Goal: Communication & Community: Answer question/provide support

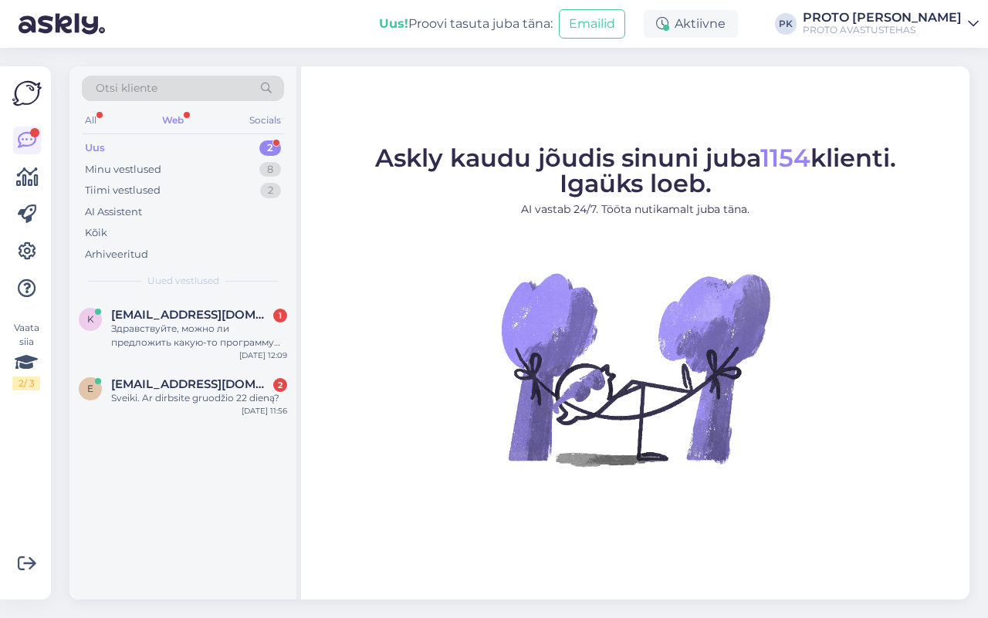
click at [174, 113] on div "Web" at bounding box center [173, 120] width 28 height 20
click at [163, 397] on div "Sveiki. Ar dirbsite gruodžio 22 dieną?" at bounding box center [199, 398] width 176 height 14
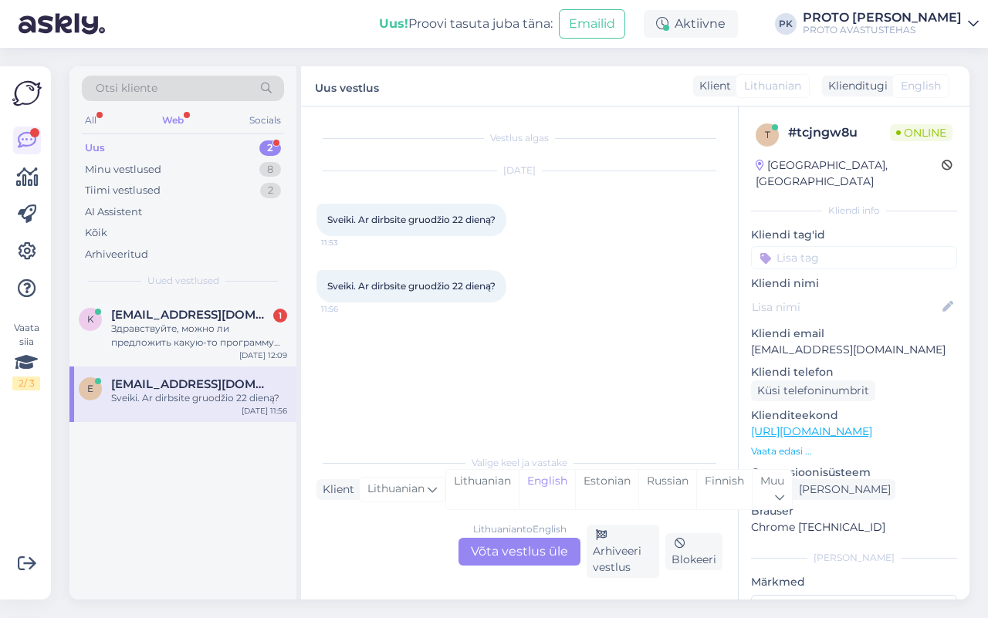
click at [567, 553] on div "Lithuanian to English Võta vestlus üle" at bounding box center [519, 552] width 122 height 28
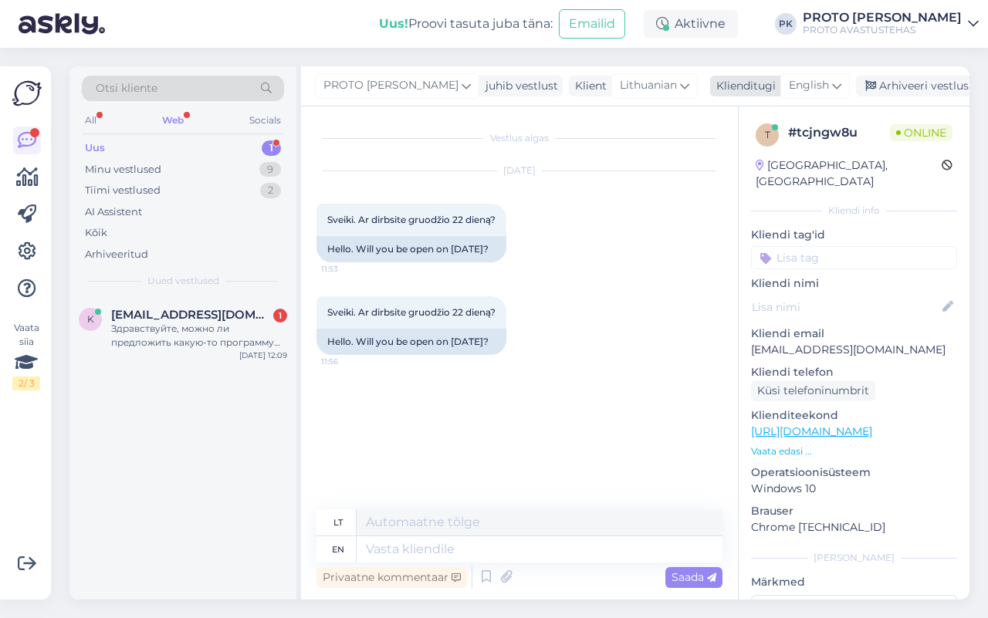
click at [832, 90] on icon at bounding box center [836, 85] width 9 height 17
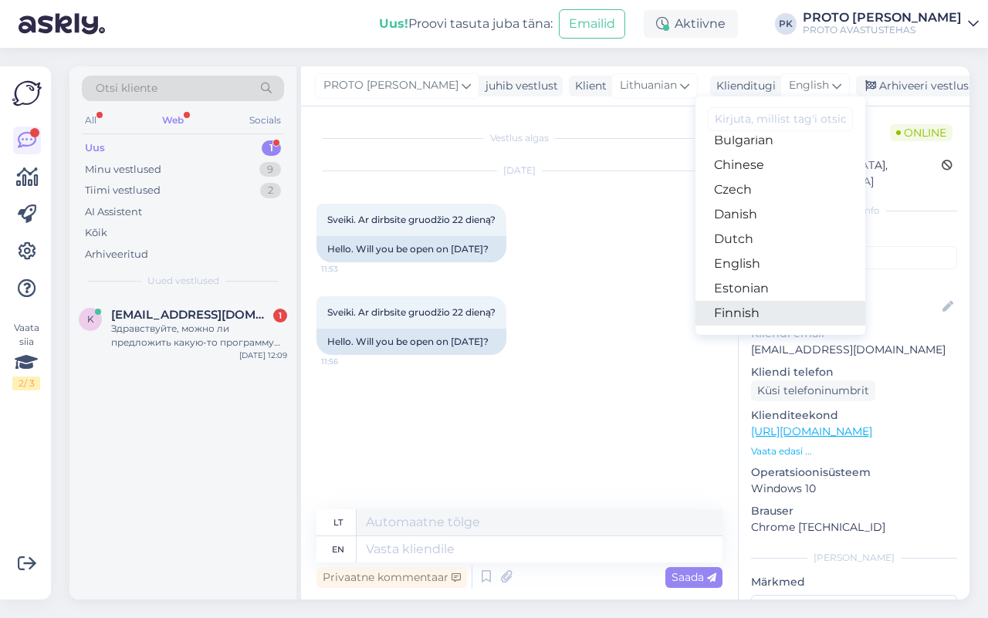
scroll to position [96, 0]
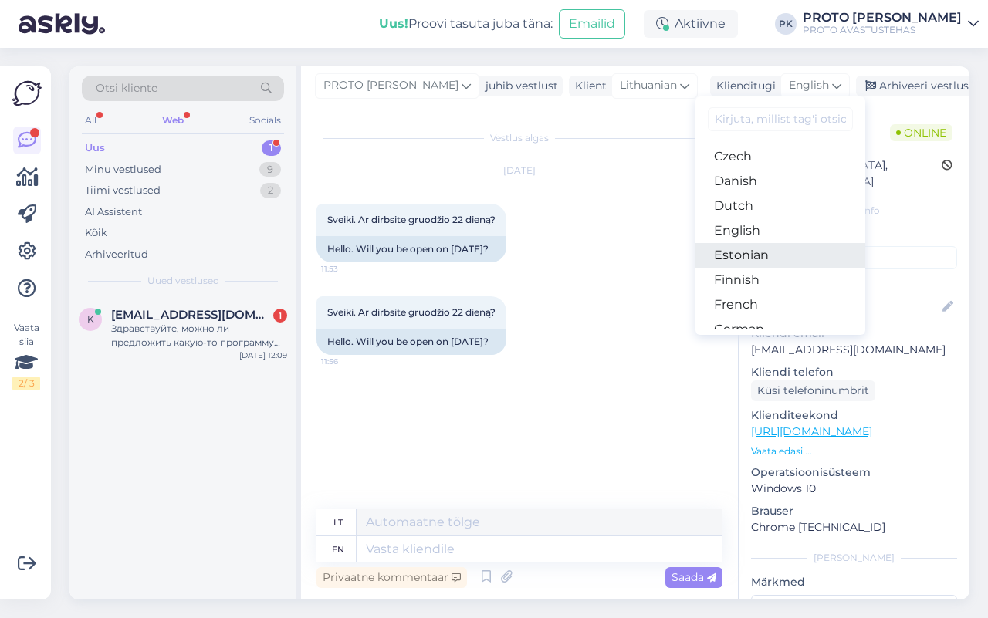
click at [735, 251] on link "Estonian" at bounding box center [780, 255] width 170 height 25
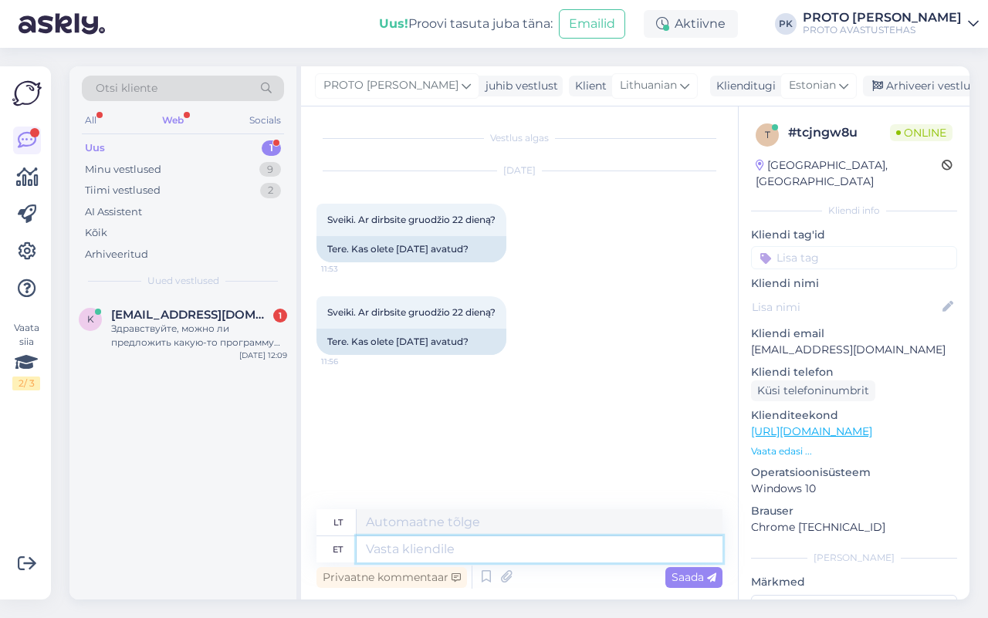
click at [380, 546] on textarea at bounding box center [539, 549] width 366 height 26
type textarea "Tere!"
type textarea "Sveiki!"
type textarea "Tere! Ha"
type textarea "Sveiki! Cha"
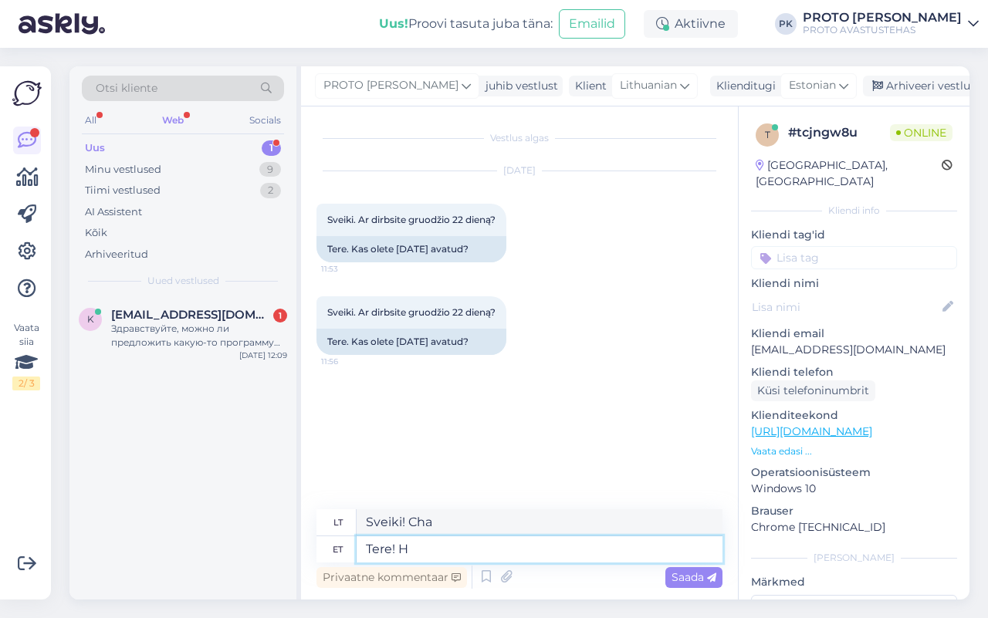
type textarea "Tere!"
type textarea "Sveiki!"
type textarea "Tere! [GEOGRAPHIC_DATA]"
type textarea "Sveiki! Taip"
type textarea "Tere!"
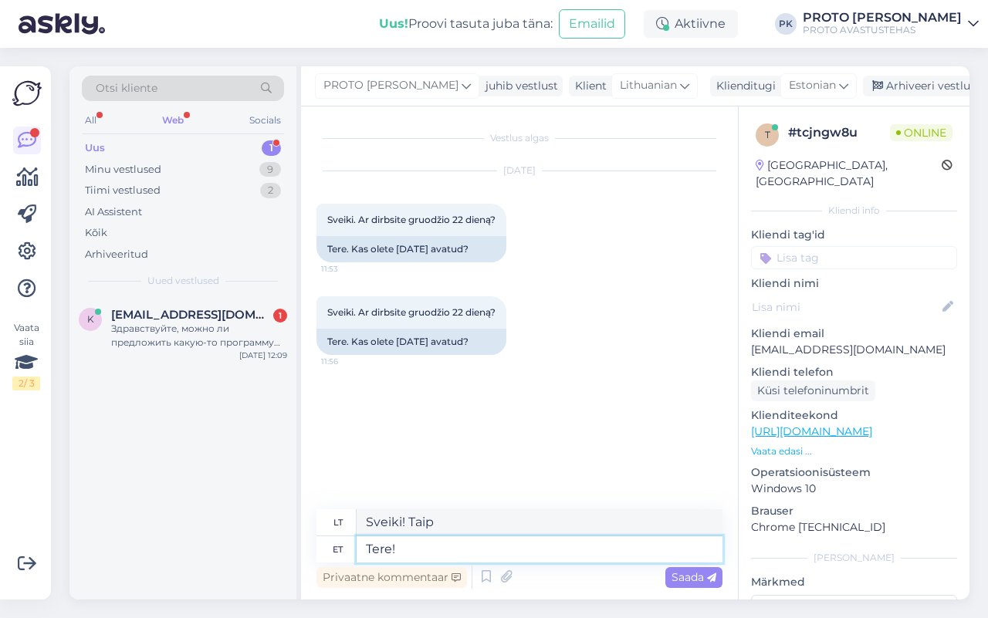
type textarea "Sveiki!"
type textarea "Tere! 22"
type textarea "Sveiki! 22"
type textarea "Tere! [DATE]"
type textarea "Sveiki! Gruodžio 22 d."
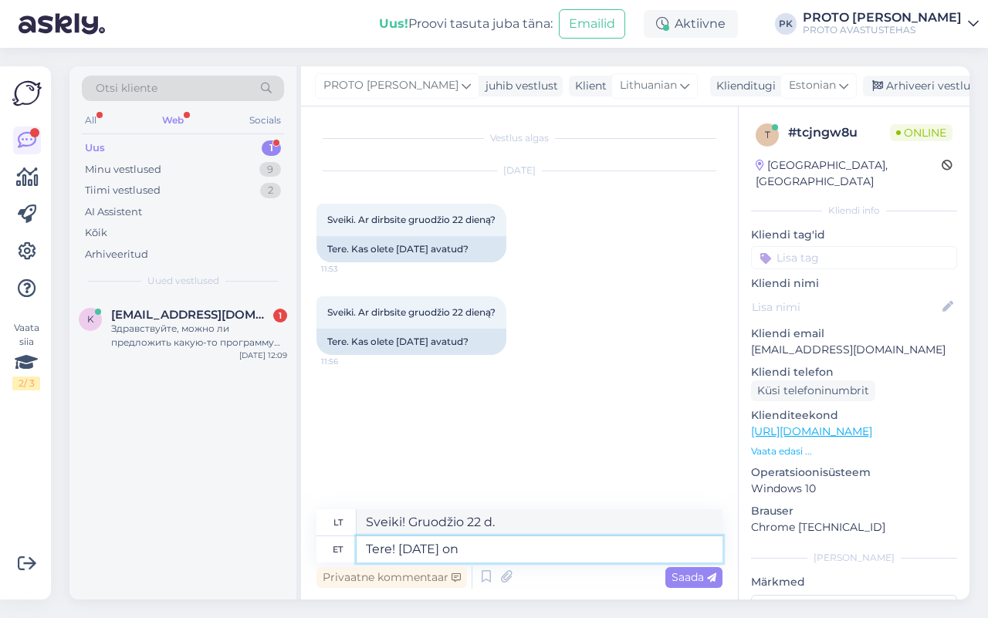
type textarea "Tere! [DATE] on e"
type textarea "Sveiki! Šiandien gruodžio 22 d."
type textarea "Tere! [DATE] on esmaspäev ja"
type textarea "Sveiki! Gruodžio 22 d. yra pirmadienis ir"
type textarea "Tere! [DATE] on esmaspäev ja tavaliselt"
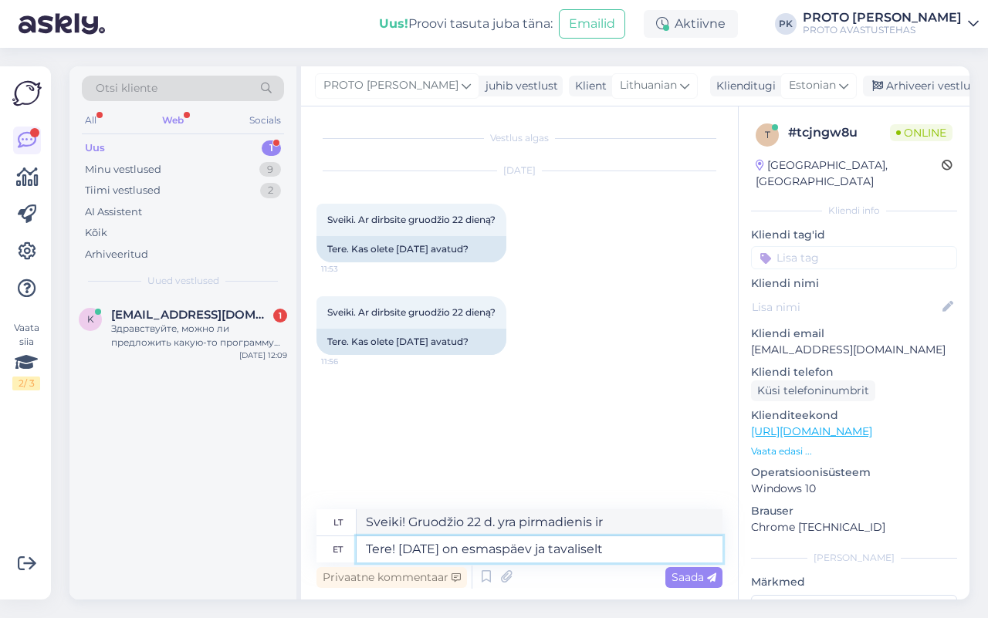
type textarea "Sveiki! Gruodžio 22 d. yra pirmadienis ir paprastai"
type textarea "Tere! [DATE] on esmaspäev ja tavaliselt oleme m"
type textarea "Sveiki! Gruodžio 22 d. yra pirmadienis ir mes paprastai"
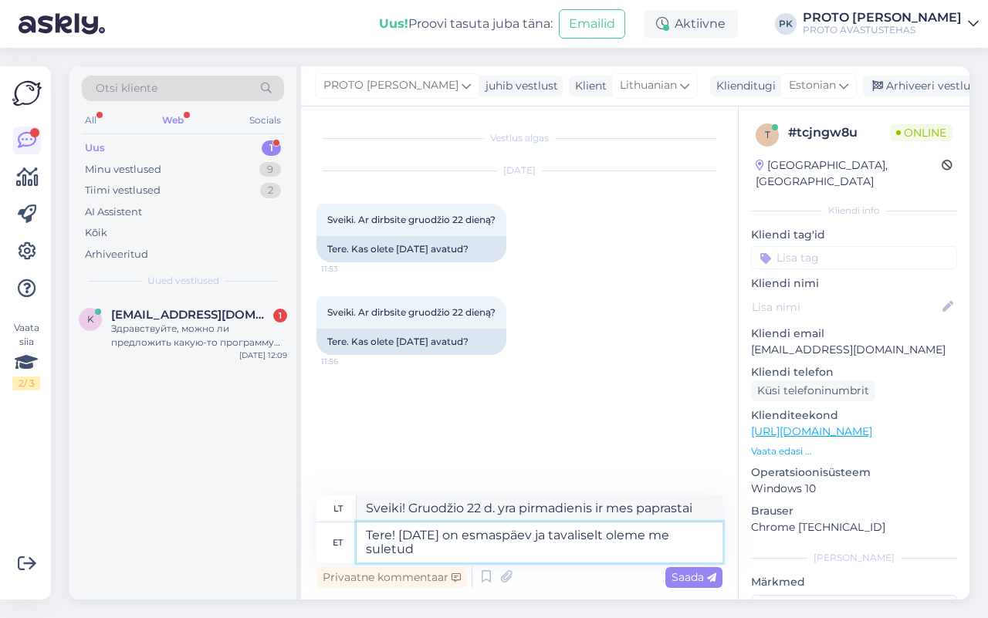
type textarea "Tere! [DATE] on esmaspäev ja tavaliselt oleme me suletud"
type textarea "Sveiki! Gruodžio 22 d. yra pirmadienis ir mes paprastai nedirbame."
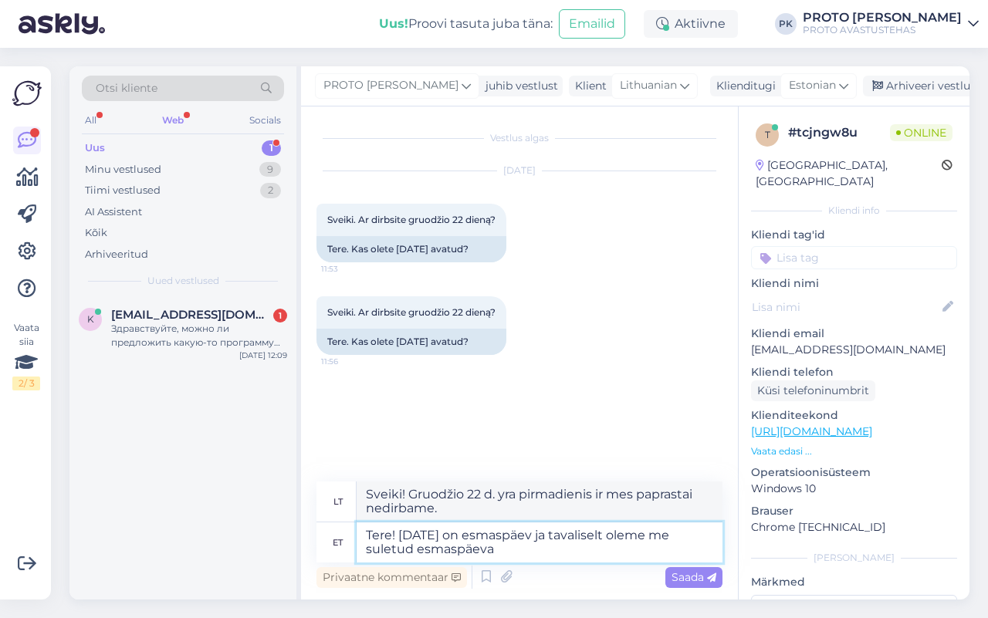
type textarea "Tere! [DATE] on esmaspäev ja tavaliselt oleme me suletud esmaspäeval"
type textarea "Sveiki! Gruodžio 22 d. yra pirmadienis, ir mes paprastai pirmadieniais nedirbam…"
click at [410, 533] on textarea "Tere! [DATE] on esmaspäev ja tavaliselt oleme me suletud esmaspäeval." at bounding box center [539, 542] width 366 height 40
type textarea "Tere! [DATE] on esmaspäev ja tavaliselt oleme me suletud esmaspäeval."
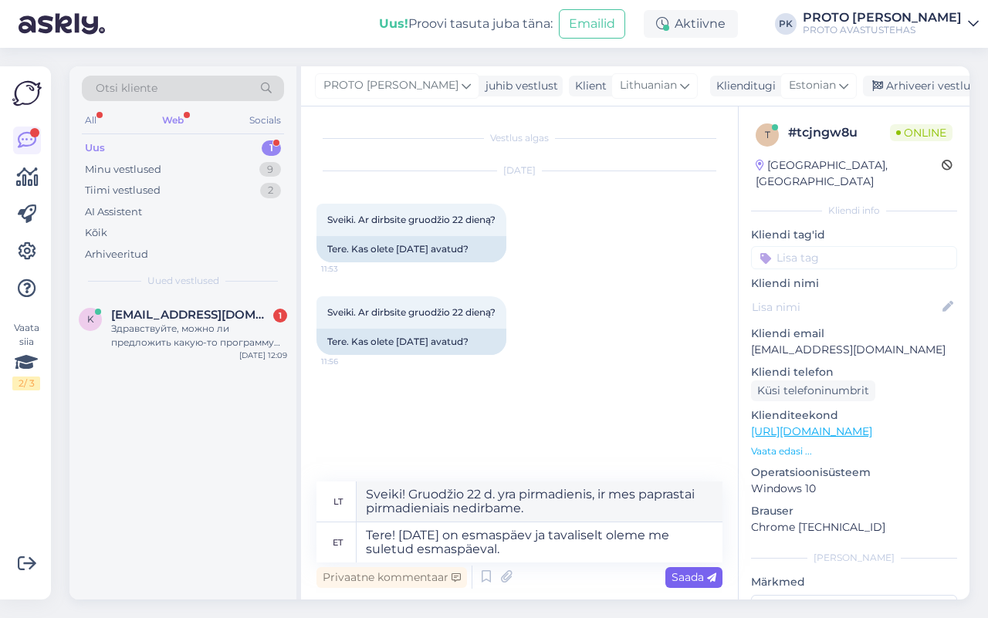
click at [694, 575] on span "Saada" at bounding box center [693, 577] width 45 height 14
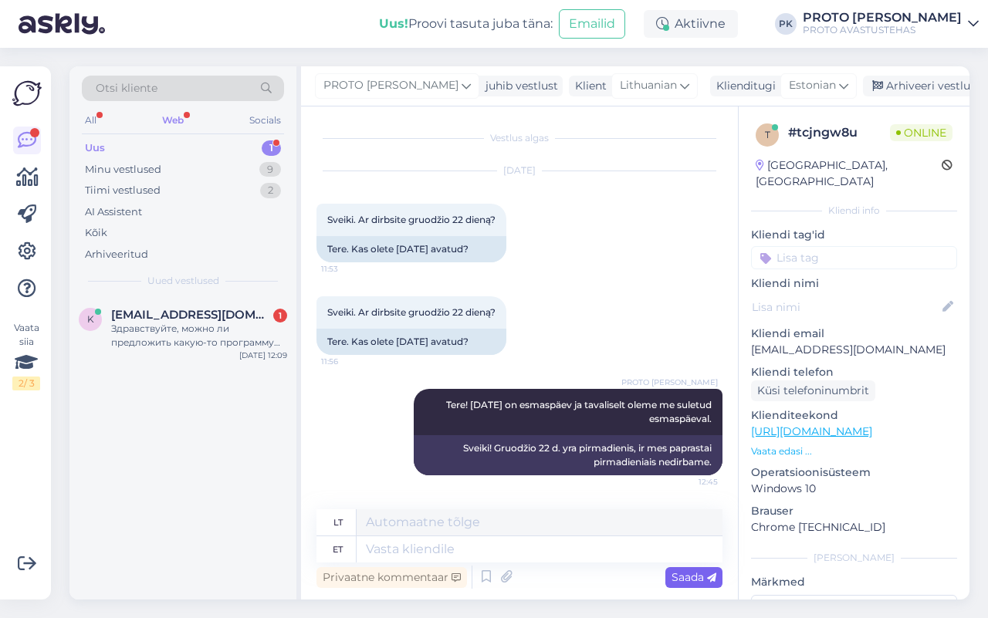
scroll to position [0, 0]
click at [171, 120] on div "Web" at bounding box center [173, 120] width 28 height 20
click at [179, 318] on span "[EMAIL_ADDRESS][DOMAIN_NAME]" at bounding box center [191, 315] width 160 height 14
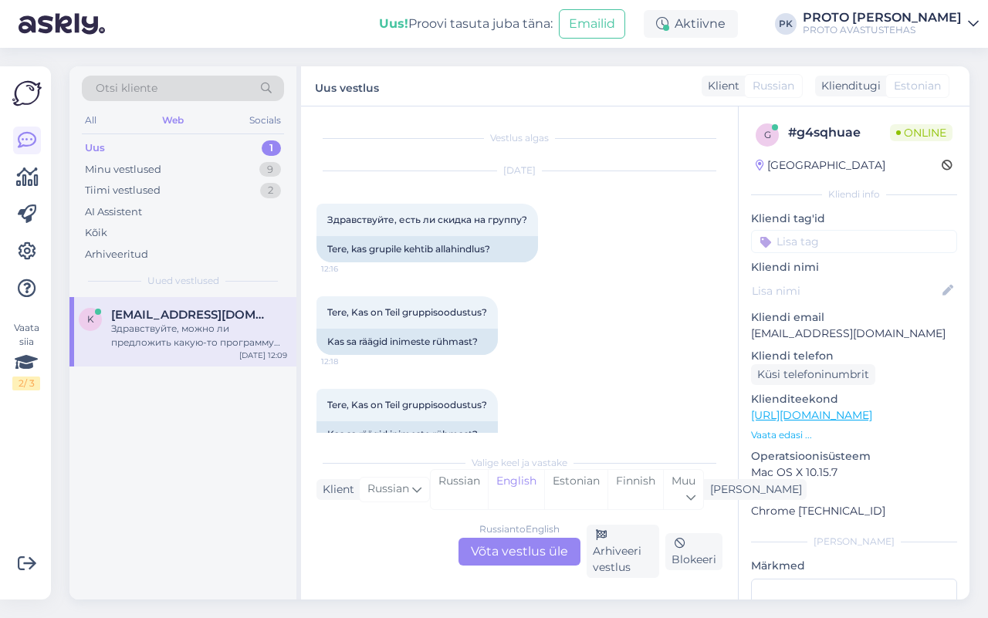
scroll to position [290, 0]
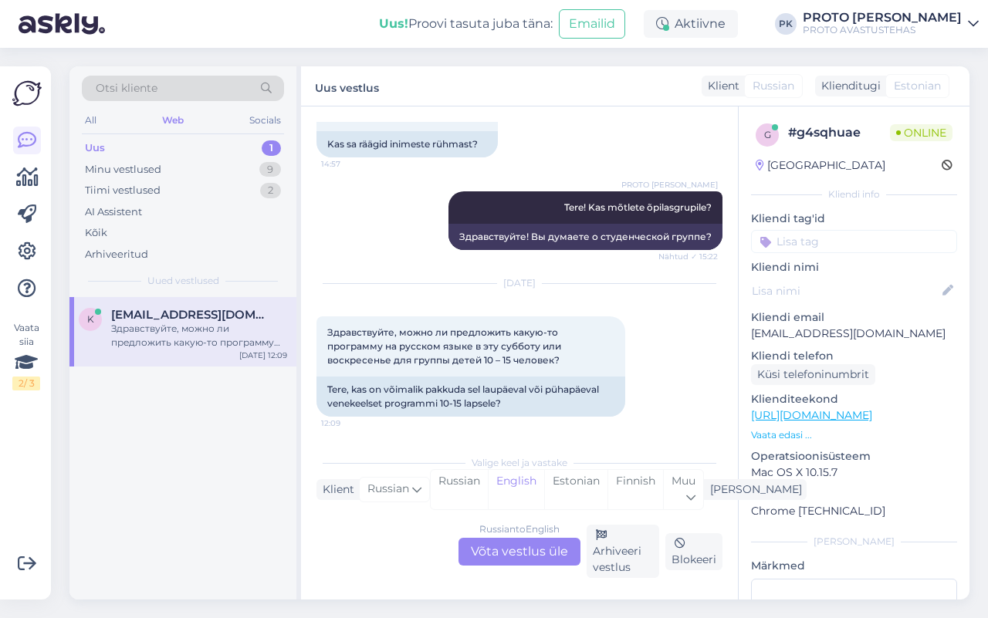
click at [500, 546] on div "Russian to English Võta vestlus üle" at bounding box center [519, 552] width 122 height 28
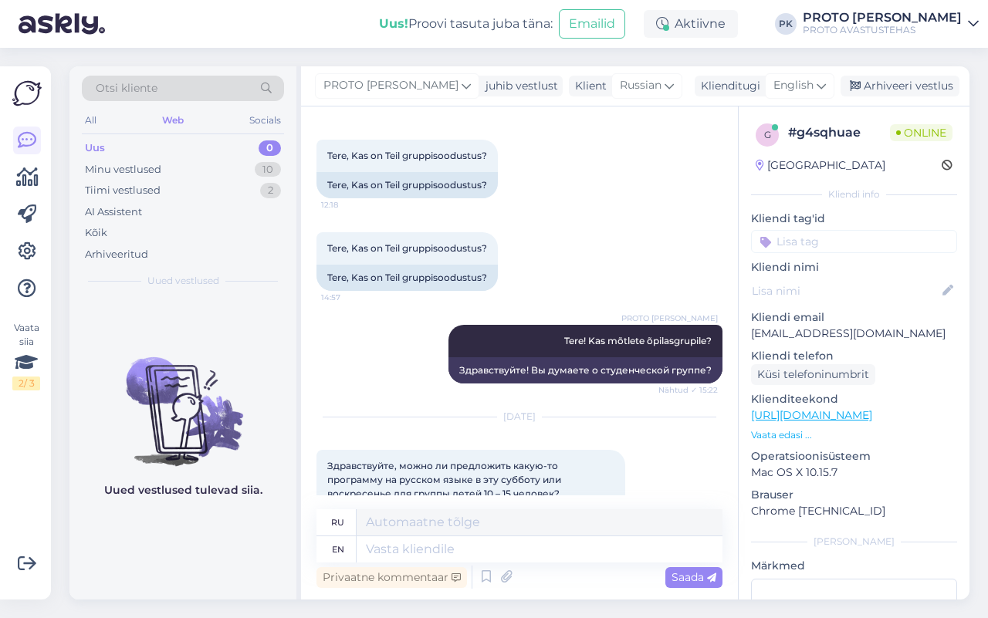
scroll to position [228, 0]
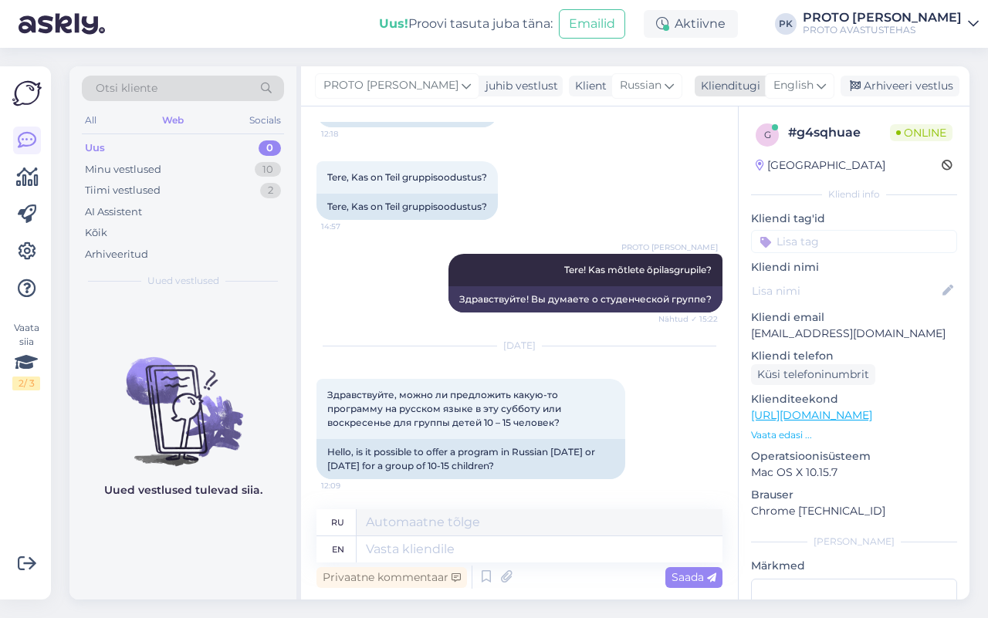
click at [816, 83] on icon at bounding box center [820, 85] width 9 height 17
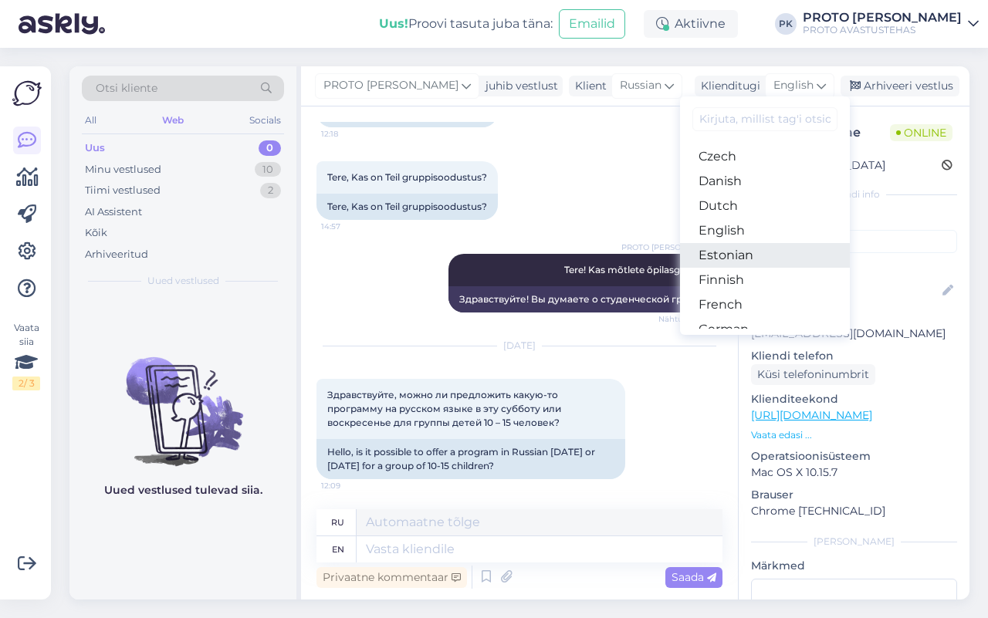
click at [726, 255] on link "Estonian" at bounding box center [765, 255] width 170 height 25
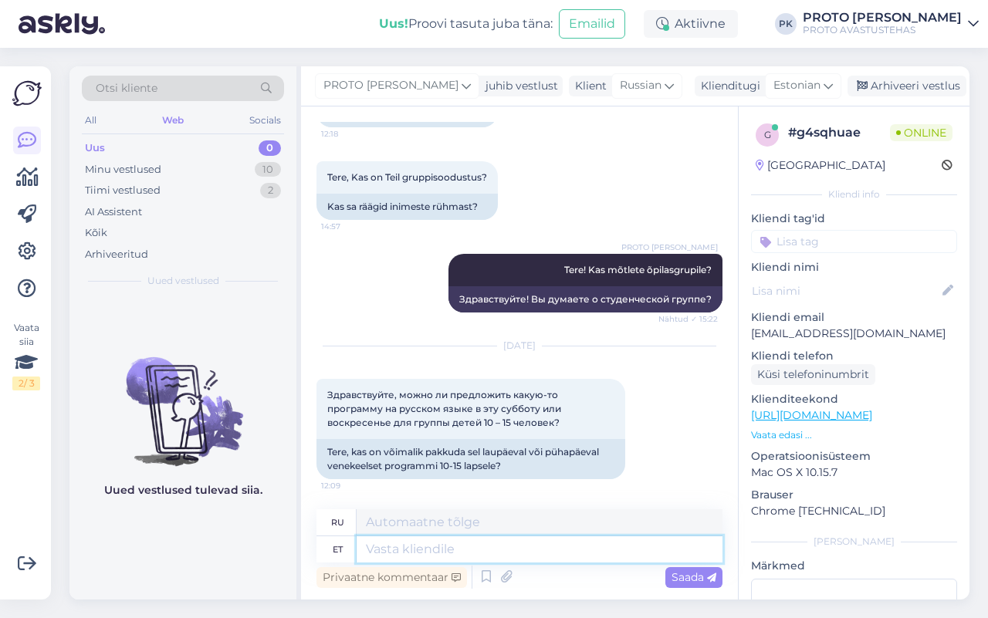
click at [395, 546] on textarea at bounding box center [539, 549] width 366 height 26
type textarea "Tere!"
type textarea "Привет!"
type textarea "Tere! Meil"
type textarea "Привет! Мы"
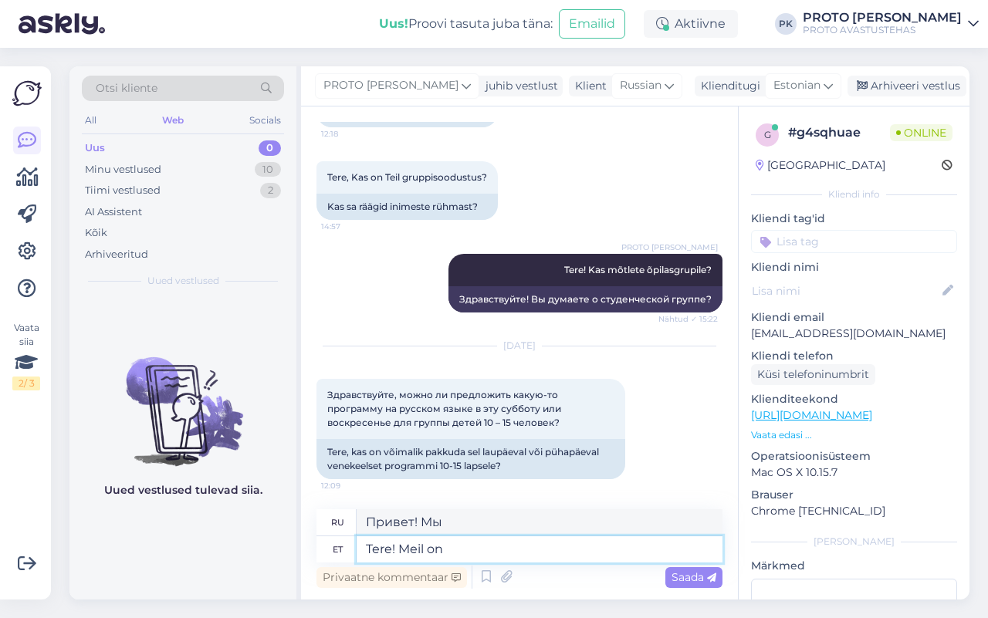
type textarea "Tere! Meil on"
type textarea "Привет! У нас есть"
type textarea "Tere! Meil on sel"
type textarea "Привет! У нас есть это."
type textarea "Tere! Meil on sel nädalavahetusel"
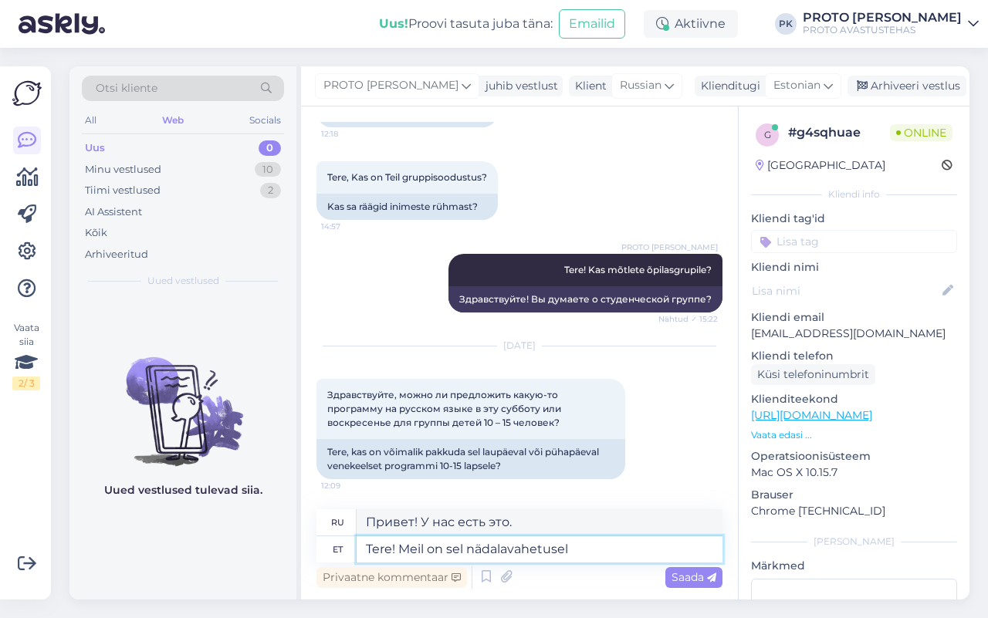
type textarea "Привет! У нас в эти выходные"
type textarea "Tere! Meil on sel nädalavahetusel pasuna teg"
type textarea "Привет! В эти выходные у нас труба."
type textarea "Tere! Meil on sel nädalavahetusel pasuna tegemise p"
type textarea "Привет! В эти выходные у нас мероприятие по изготовлению труб."
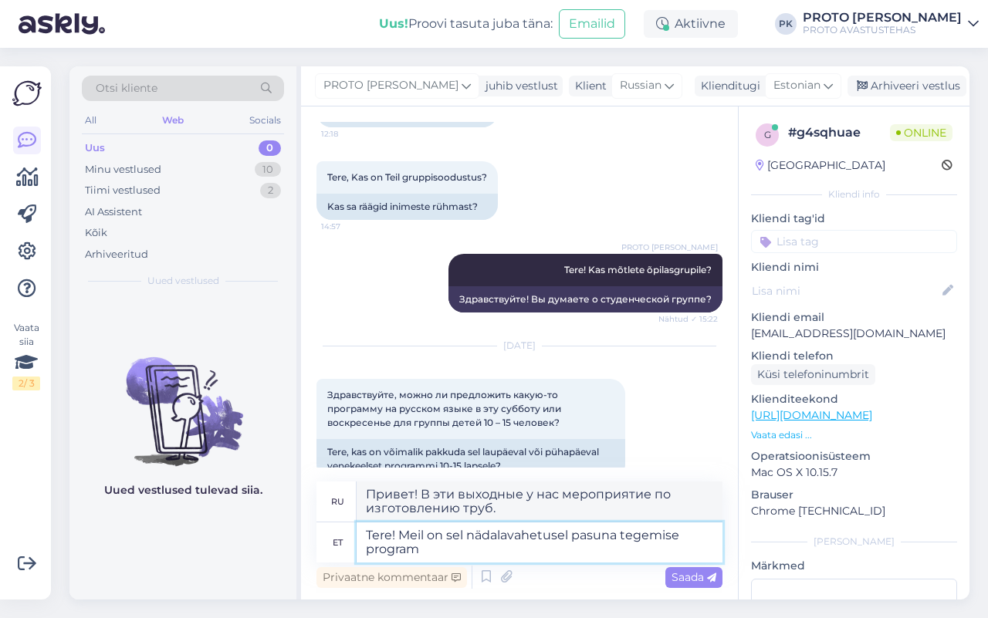
type textarea "Tere! Meil on sel nädalavahetusel pasuna tegemise programm"
type textarea "Привет! В эти выходные у нас мастер-класс по изготовлению труб."
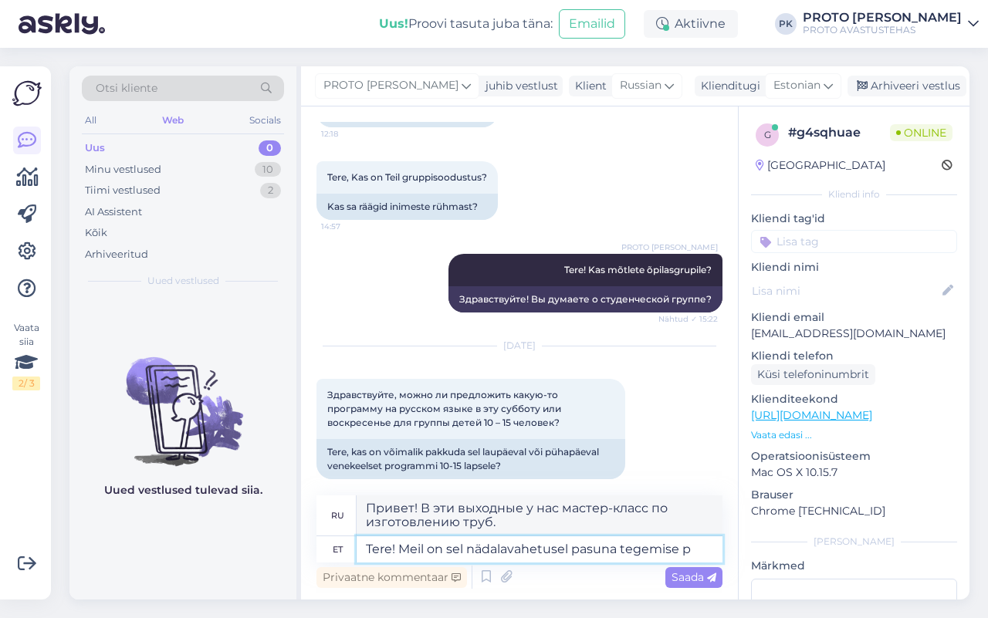
type textarea "Tere! Meil on sel nädalavahetusel pasuna tegemise"
type textarea "Привет! В эти выходные у нас мероприятие по изготовлению труб."
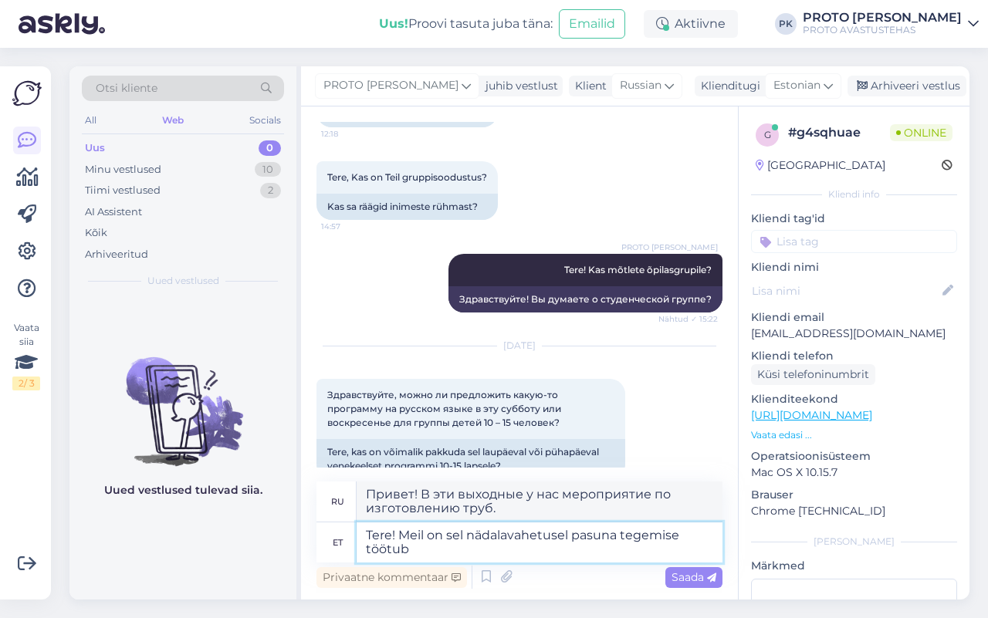
type textarea "Tere! Meil on sel nädalavahetusel pasuna tegemise töötuba"
type textarea "Привет! В эти выходные у нас мастер-класс по изготовлению труб."
type textarea "Tere! Meil on sel nädalavahetusel pasuna tegemise töötuba AGA S"
type textarea "Привет! В эти выходные у нас мастер-класс по изготовлению труб, НО"
type textarea "Tere! Meil on sel nädalavahetusel pasuna tegemise töötuba AGA SINNA"
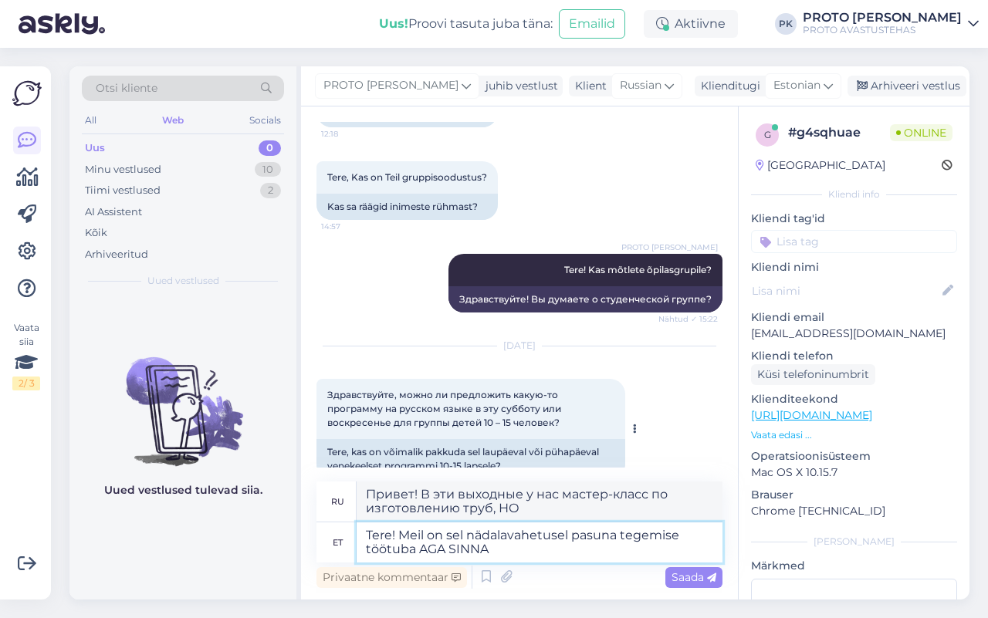
type textarea "Привет! В эти выходные у нас мастер-класс по изготовлению труб, НО ЗДЕСЬ"
type textarea "Tere! Meil on sel nädalavahetusel pasuna tegemise töötuba AGA"
type textarea "Привет! В эти выходные у нас мастер-класс по изготовлению труб, НО"
type textarea "Tere! Meil on sel nädalavahetusel pasuna tegemise töötuba"
type textarea "Привет! В эти выходные у нас мастер-класс по изготовлению труб."
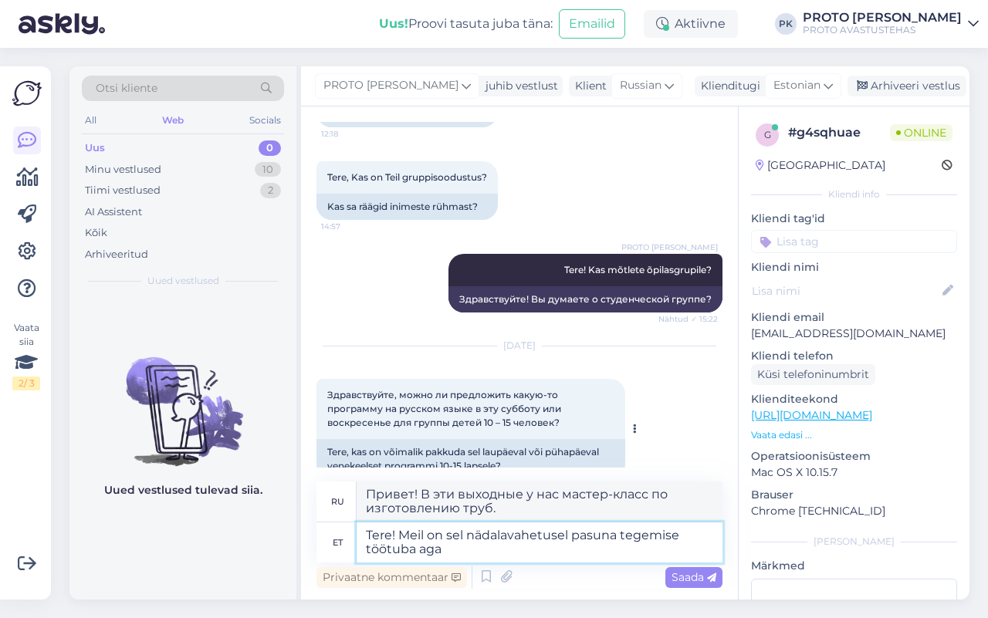
type textarea "Tere! Meil on sel nädalavahetusel pasuna tegemise töötuba aga s"
type textarea "Привет! В эти выходные у нас мастер-класс по изготовлению труб, но..."
type textarea "Tere! Meil on sel nädalavahetusel pasuna tegemise töötuba aga sinna o"
type textarea "Привет! В эти выходные у нас мастер-класс по изготовлению труб, а где ты?"
type textarea "Tere! Meil on sel nädalavahetusel pasuna tegemise töötuba aga sinna on r"
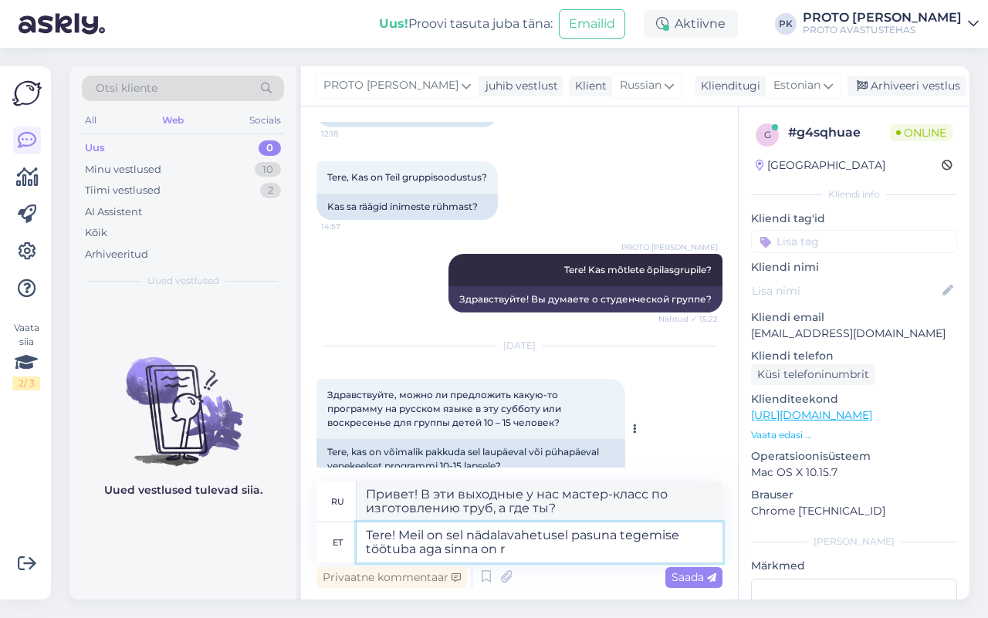
type textarea "Привет! В эти выходные у нас мастер-класс по изготовлению труб, но нет"
type textarea "Tere! Meil on sel nädalavahetusel pasuna tegemise töötuba aga sinna on registre…"
type textarea "Здравствуйте! В эти выходные у нас будет мастер-класс по изготовлению труб, но …"
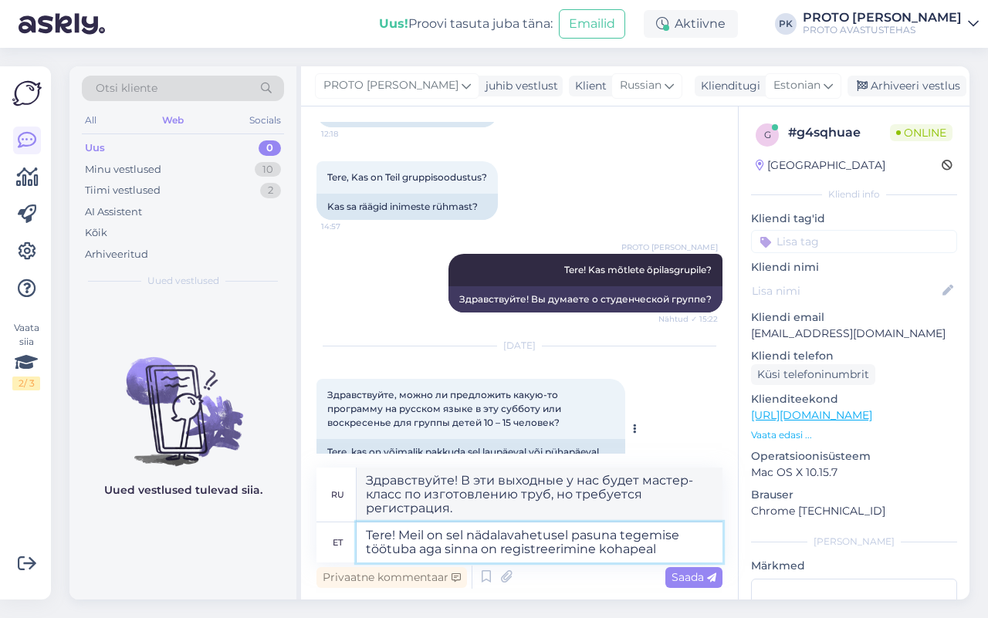
type textarea "Tere! Meil on sel nädalavahetusel pasuna tegemise töötuba aga sinna on registre…"
type textarea "Здравствуйте! В эти выходные у нас будет мастер-класс по изготовлению труб, но …"
type textarea "Tere! Meil on sel nädalavahetusel pasuna tegemise töötuba aga sinna on registre…"
type textarea "Здравствуйте! В эти выходные у нас мастер-класс по изготовлению труб, но регист…"
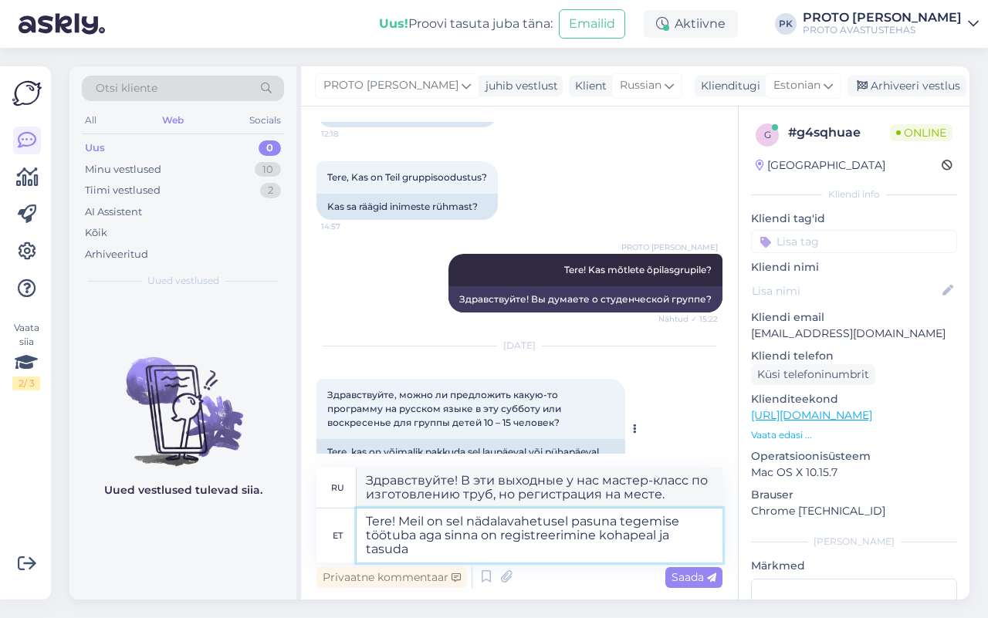
type textarea "Tere! Meil on sel nädalavahetusel pasuna tegemise töötuba aga sinna on registre…"
type textarea "Здравствуйте! В эти выходные у нас будет мастер-класс по изготовлению труб, но …"
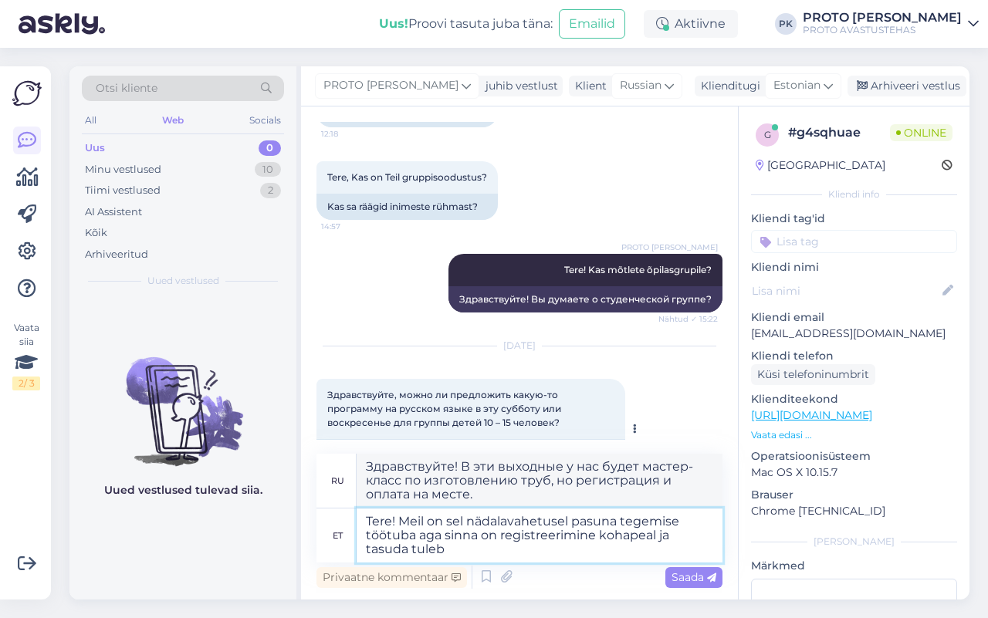
type textarea "Tere! Meil on sel nädalavahetusel pasuna tegemise töötuba aga sinna on registre…"
type textarea "Здравствуйте! В эти выходные у нас будет мастер-класс по изготовлению труб, рег…"
type textarea "Tere! Meil on sel nädalavahetusel pasuna tegemise töötuba aga sinna on registre…"
type textarea "Здравствуйте! В эти выходные у нас будет мастер-класс по изготовлению труб, но …"
type textarea "Tere! Meil on sel nädalavahetusel pasuna tegemise töötuba aga sinna on registre…"
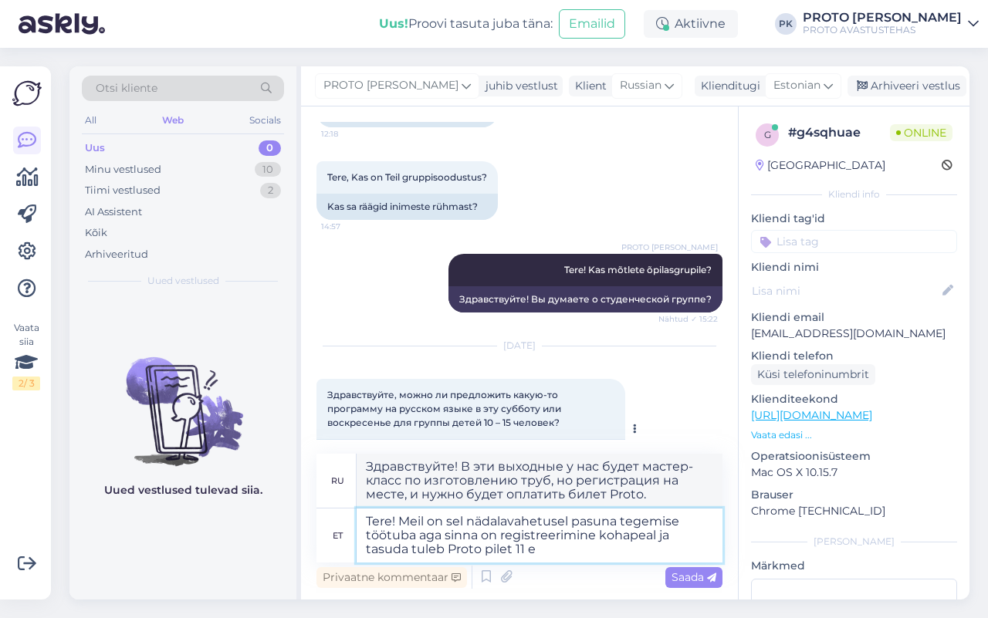
type textarea "Здравствуйте! В эти выходные у нас мастер-класс по изготовлению труб, но регист…"
type textarea "Tere! Meil on sel nädalavahetusel pasuna tegemise töötuba aga sinna on registre…"
type textarea "Здравствуйте! В эти выходные у нас будет мастер-класс по изготовлению труб, но …"
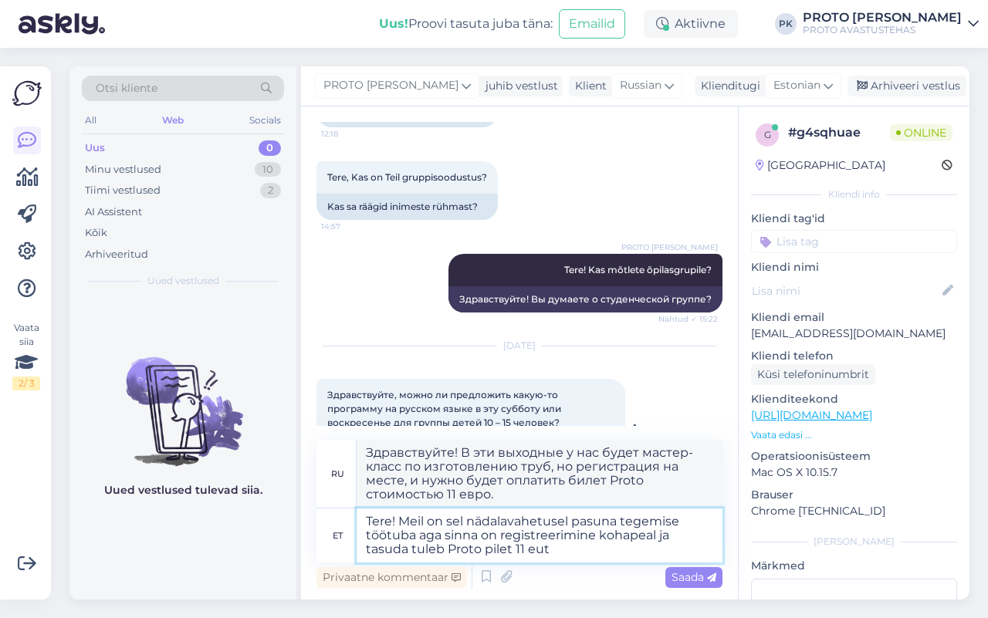
type textarea "Tere! Meil on sel nädalavahetusel pasuna tegemise töötuba aga sinna on registre…"
type textarea "Здравствуйте! В эти выходные у нас мастер-класс по изготовлению труб, но регист…"
type textarea "Tere! Meil on sel nädalavahetusel pasuna tegemise töötuba aga sinna on registre…"
type textarea "Здравствуйте! В эти выходные у нас будет мастер-класс по изготовлению труб, но …"
type textarea "Tere! Meil on sel nädalavahetusel pasuna tegemise töötuba aga sinna on registre…"
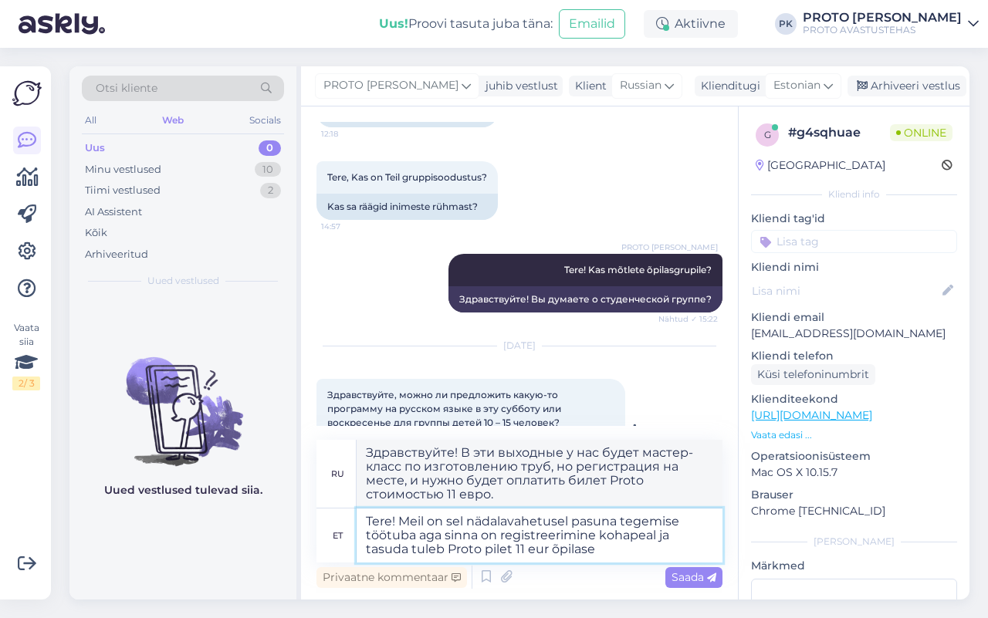
type textarea "Здравствуйте! В эти выходные у нас будет мастер-класс по изготовлению труб, но …"
click at [414, 531] on textarea "Tere! Meil on sel nädalavahetusel pasuna tegemise töötuba aga sinna on registre…" at bounding box center [539, 535] width 366 height 54
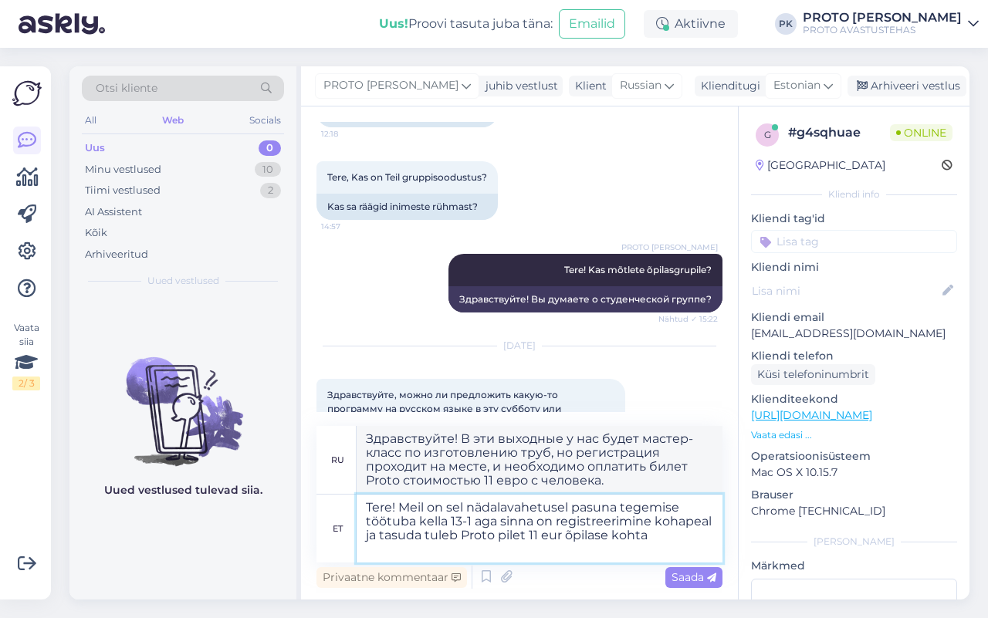
type textarea "Tere! Meil on sel nädalavahetusel pasuna tegemise töötuba kella 13-14 aga sinna…"
type textarea "Здравствуйте! В эти выходные с 13:00 до 14:00 у нас будет мастер-класс по изгот…"
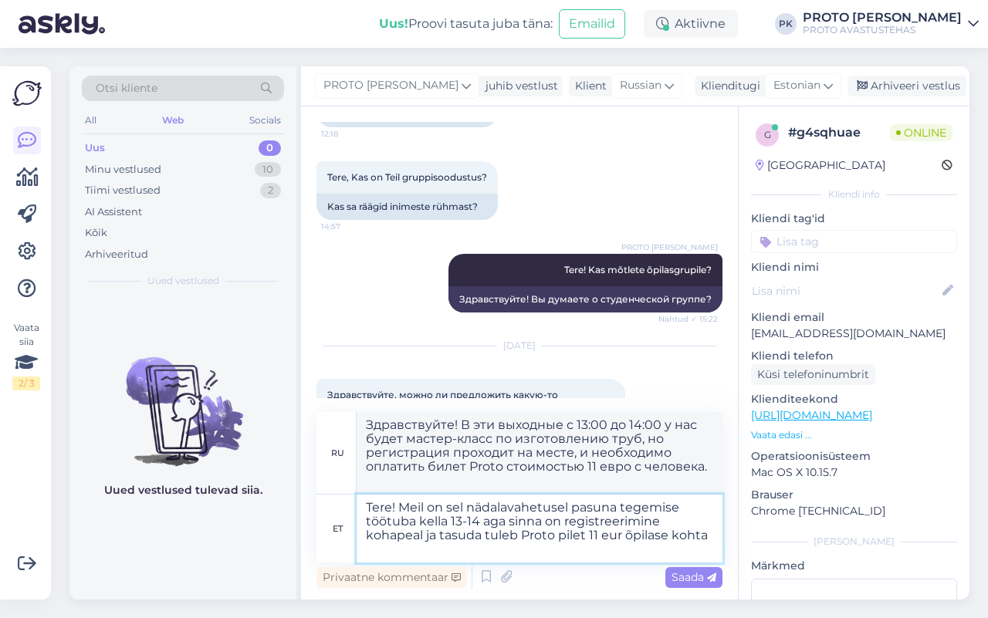
click at [425, 552] on textarea "Tere! Meil on sel nädalavahetusel pasuna tegemise töötuba kella 13-14 aga sinna…" at bounding box center [539, 529] width 366 height 68
type textarea "Tere! Meil on sel nädalavahetusel pasuna tegemise töötuba kella 13-14 aga sinna…"
type textarea "Здравствуйте! В эти выходные с 13:00 до 14:00 у нас будет мастер-класс по изгот…"
click at [683, 575] on span "Saada" at bounding box center [693, 577] width 45 height 14
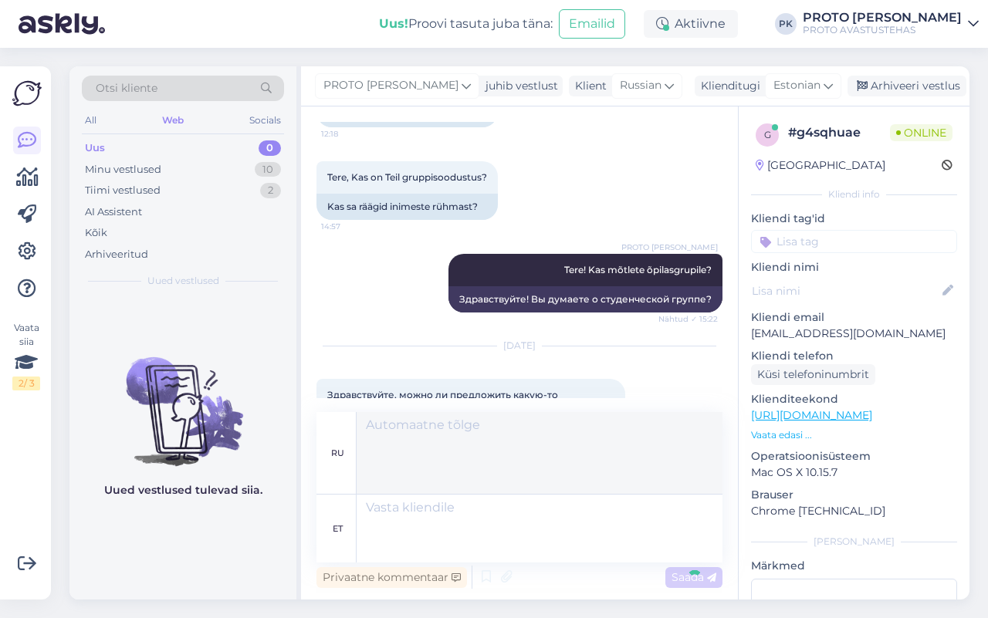
scroll to position [404, 0]
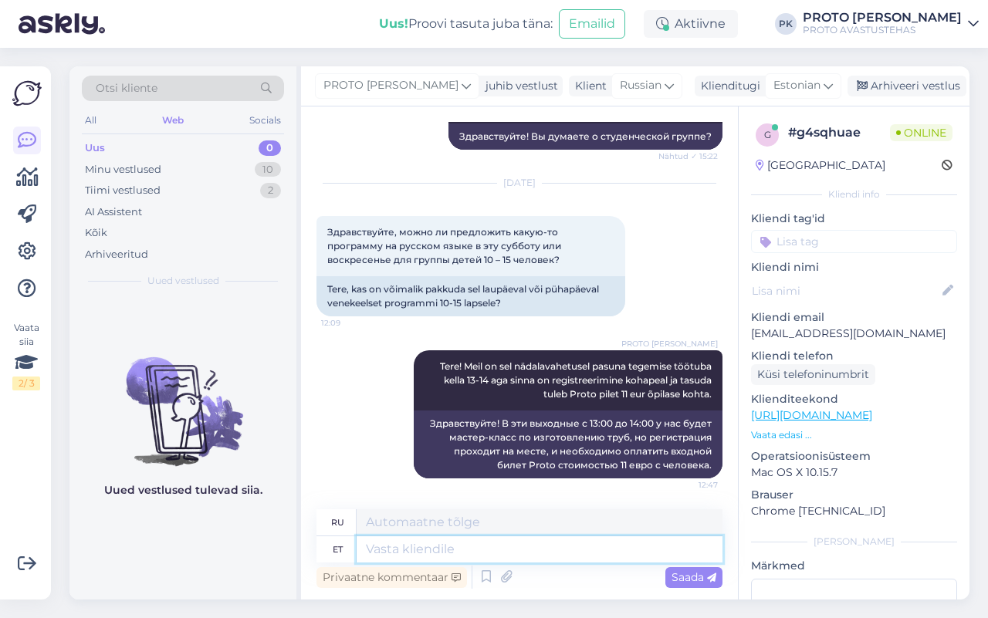
click at [404, 552] on textarea at bounding box center [539, 549] width 366 height 26
type textarea "T"
type textarea "Т"
type textarea "Töötoa"
type textarea "Мастерская"
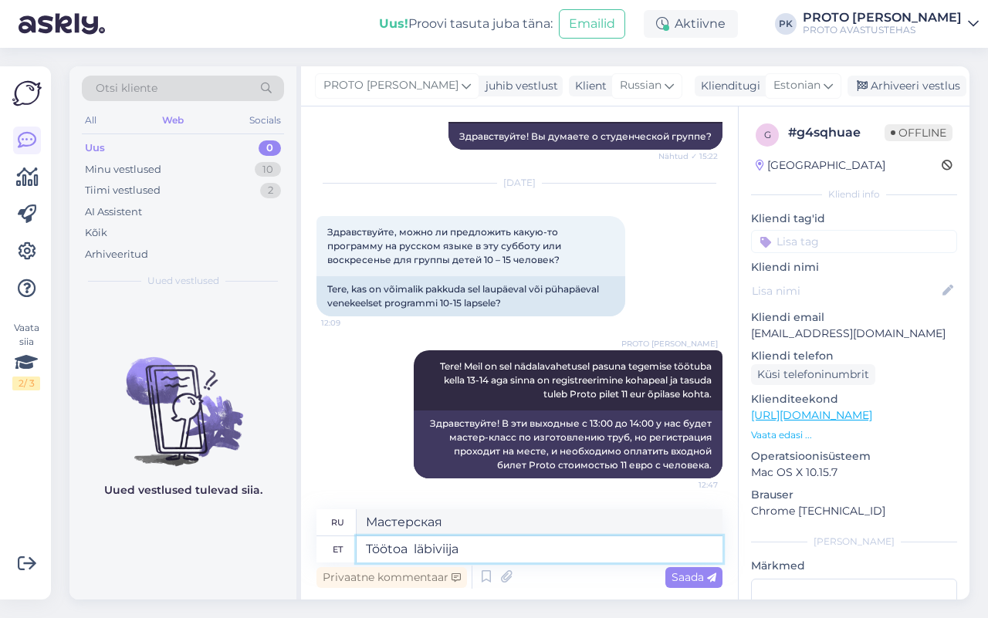
type textarea "Töötoa läbiviija"
type textarea "Ведущий семинара"
type textarea "Töötoa läbiviija on"
type textarea "Ведущим семинара является"
type textarea "Töötoa läbiviija on [PERSON_NAME]"
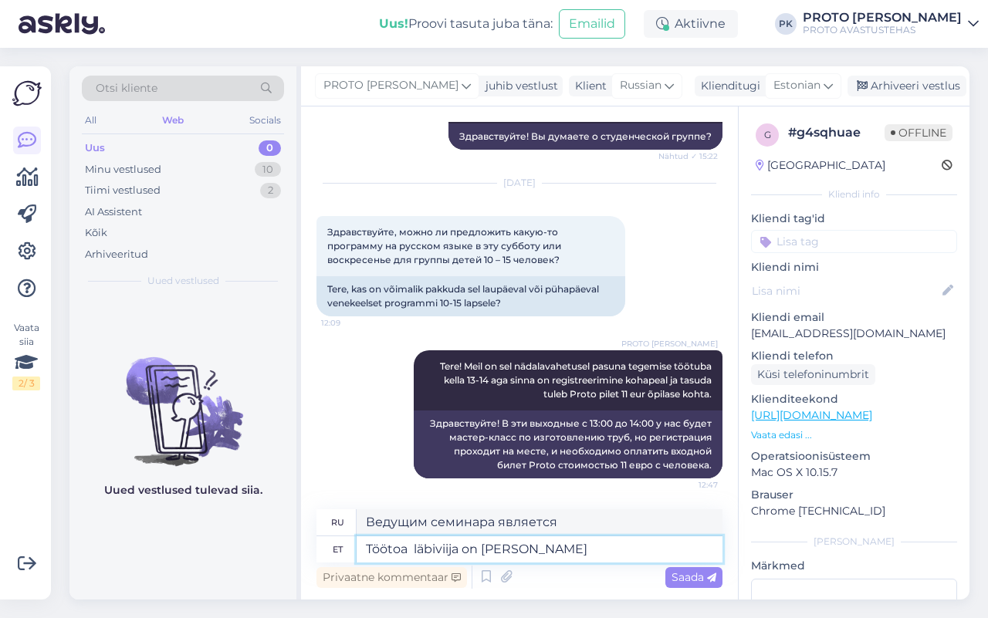
type textarea "Семинар ведет [PERSON_NAME]"
type textarea "Töötoa läbiviija on Natalja kes"
type textarea "[PERSON_NAME] проводит Наталья, которая"
type textarea "Töötoa läbiviija on Natalja kes räägib"
type textarea "[PERSON_NAME] проведет [PERSON_NAME], которая выступит с докладом"
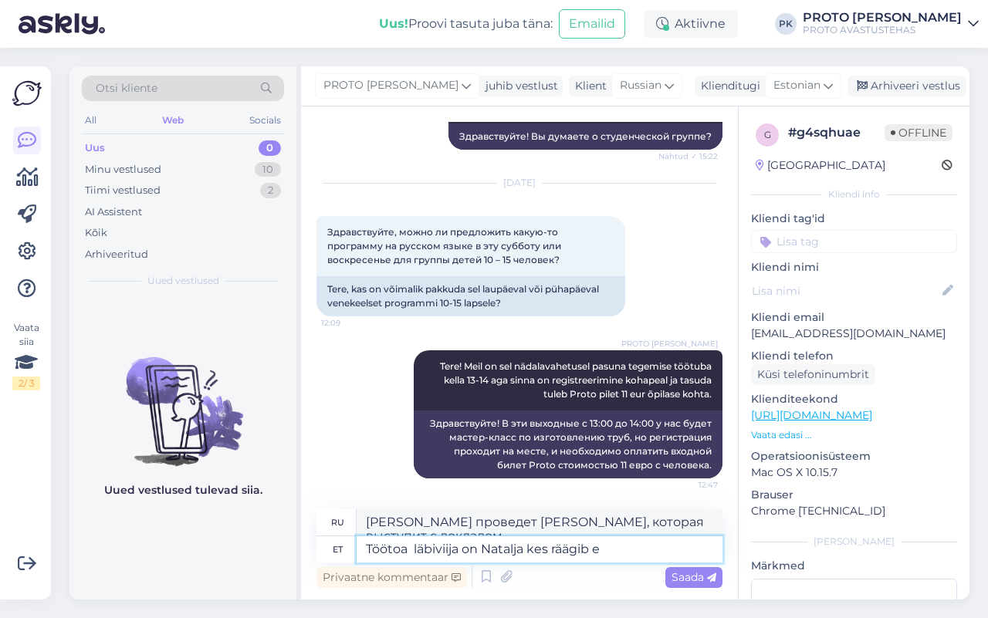
scroll to position [417, 0]
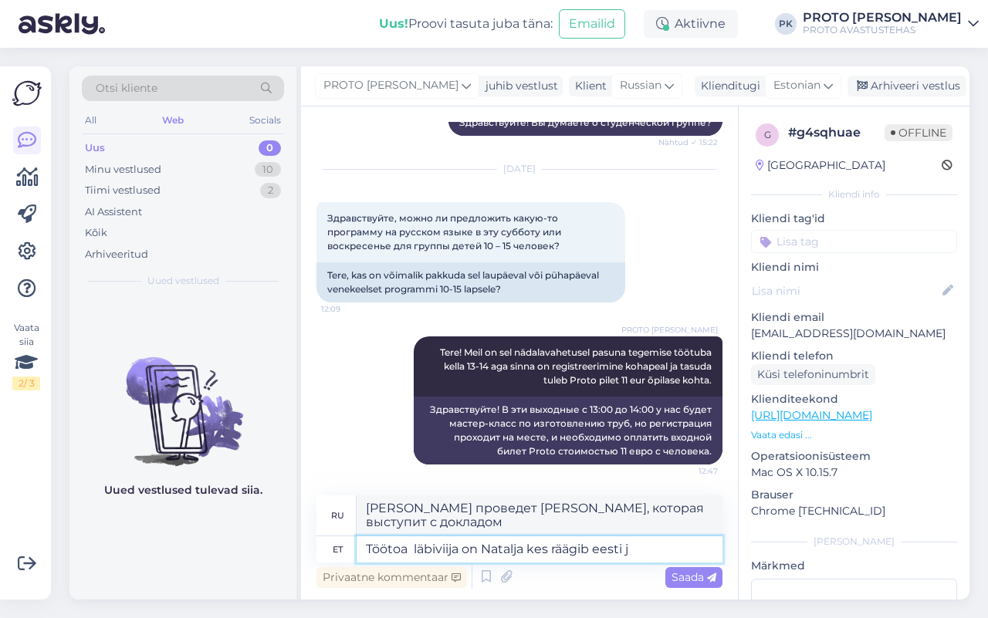
type textarea "Töötoa läbiviija on Natalja kes räägib eesti ja"
type textarea "[PERSON_NAME] проводит [PERSON_NAME], которая говорит по-эстонски."
type textarea "Töötoa läbiviija on Natalja kes räägib eesti ja v"
type textarea "[PERSON_NAME] проводит Наталья, которая говорит на эстонском и русском языках."
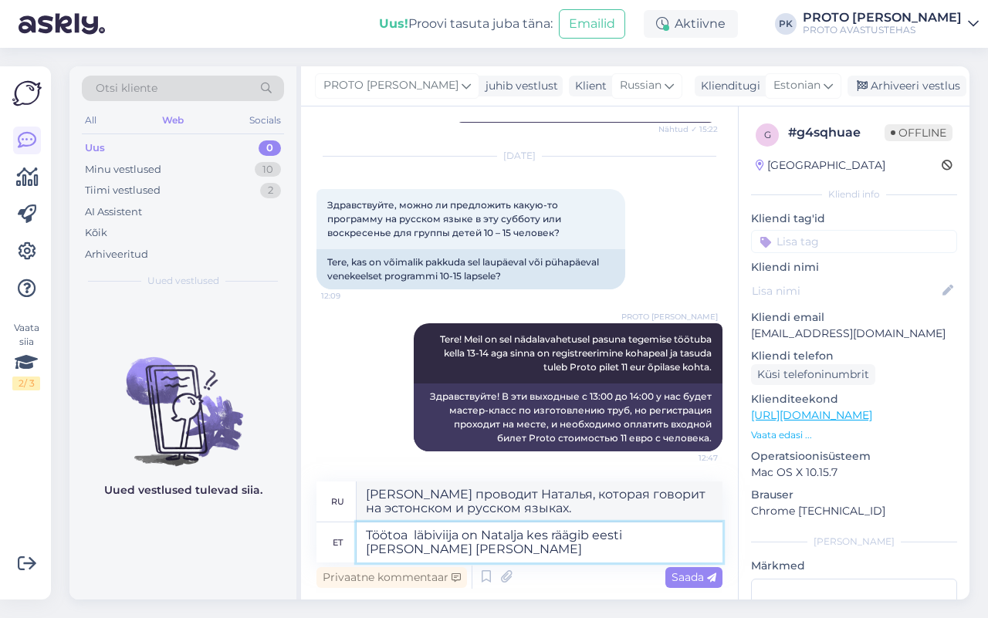
scroll to position [432, 0]
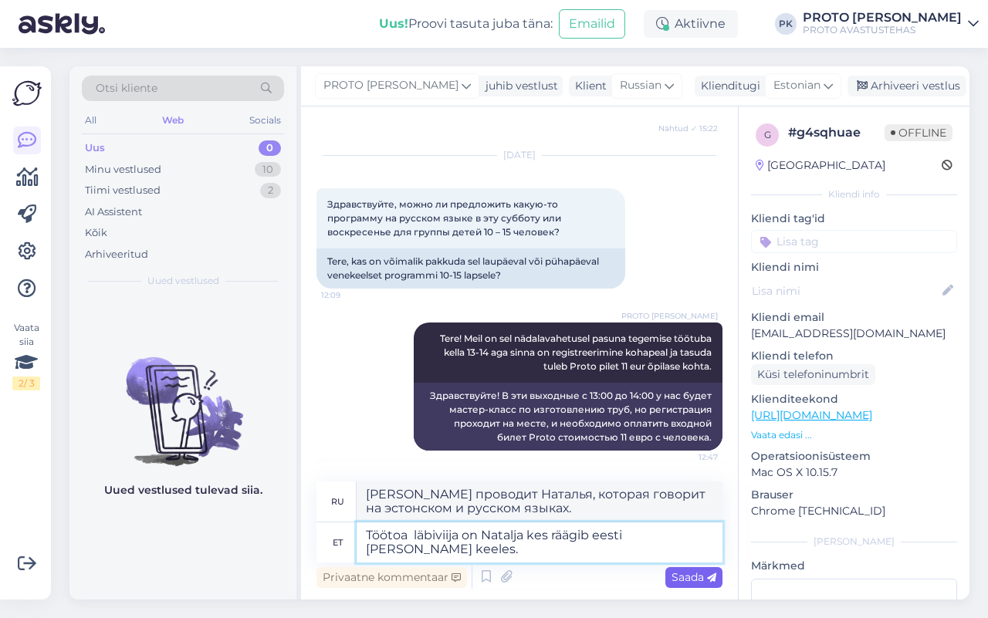
type textarea "Töötoa läbiviija on Natalja kes räägib eesti [PERSON_NAME] keeles."
click at [695, 573] on span "Saada" at bounding box center [693, 577] width 45 height 14
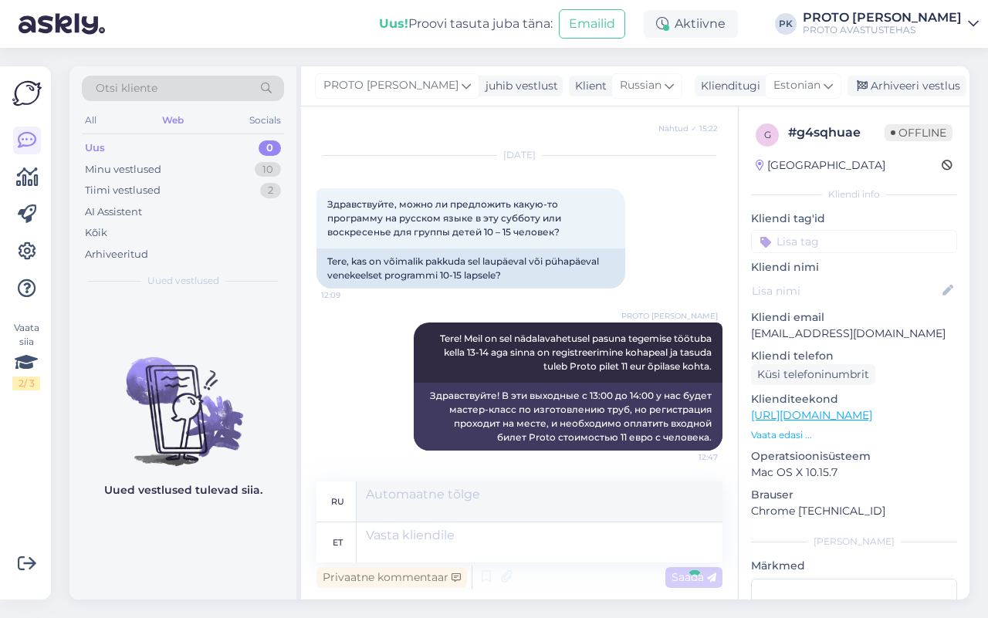
scroll to position [510, 0]
